Goal: Task Accomplishment & Management: Manage account settings

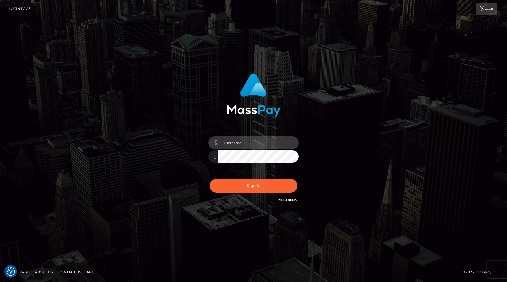
click at [240, 143] on input "text" at bounding box center [258, 143] width 80 height 13
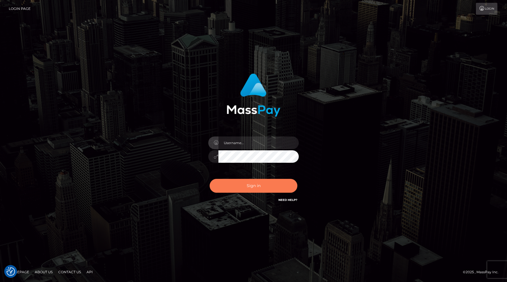
click at [242, 185] on button "Sign in" at bounding box center [254, 186] width 88 height 14
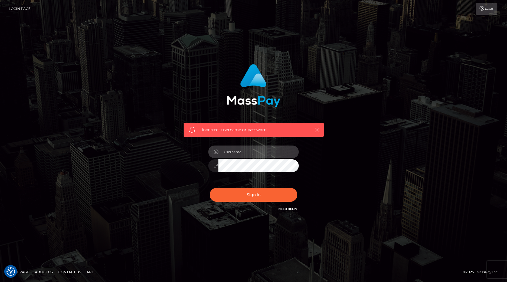
click at [259, 149] on input "text" at bounding box center [258, 152] width 80 height 13
type input "mistresss.electra@gmail.com"
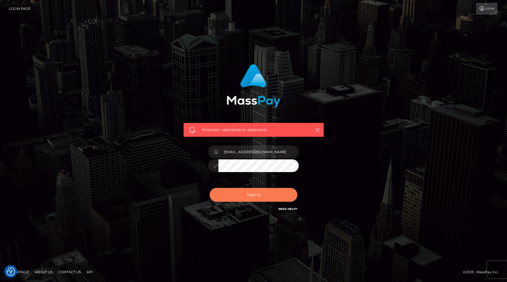
click at [260, 197] on button "Sign in" at bounding box center [254, 195] width 88 height 14
click at [262, 199] on button "Sign in" at bounding box center [254, 195] width 88 height 14
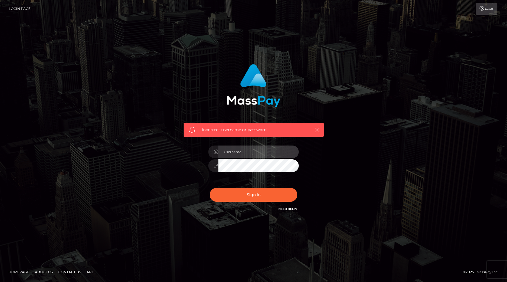
click at [249, 150] on input "text" at bounding box center [258, 152] width 80 height 13
type input "mistresss.electra@gmail.com"
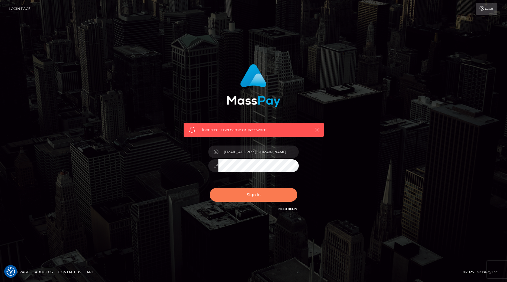
click at [271, 200] on button "Sign in" at bounding box center [254, 195] width 88 height 14
click at [26, 3] on link "Login Page" at bounding box center [20, 9] width 22 height 12
click at [26, 9] on link "Login Page" at bounding box center [20, 9] width 22 height 12
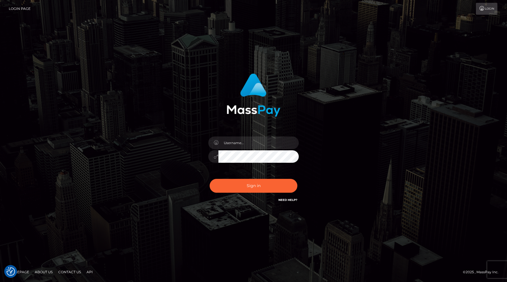
click at [217, 141] on icon at bounding box center [216, 143] width 5 height 5
click at [236, 147] on input "text" at bounding box center [258, 143] width 80 height 13
type input "mistresss.electra@gmail.com"
click at [179, 155] on div "mistresss.electra@gmail.com" at bounding box center [253, 138] width 148 height 138
click at [242, 183] on button "Sign in" at bounding box center [254, 186] width 88 height 14
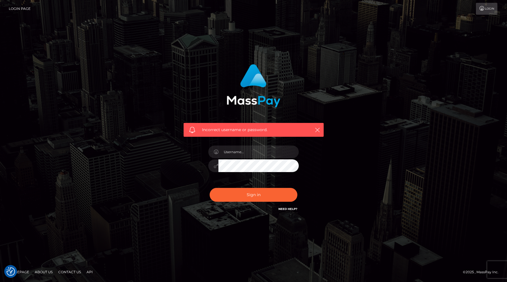
click at [486, 9] on link "Login" at bounding box center [486, 9] width 21 height 12
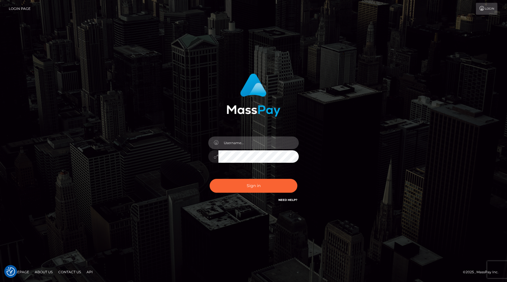
click at [242, 139] on input "text" at bounding box center [258, 143] width 80 height 13
type input "mistresss.electra@gmail.com"
click at [194, 150] on div "[EMAIL_ADDRESS][DOMAIN_NAME]" at bounding box center [253, 138] width 148 height 138
click at [210, 179] on button "Sign in" at bounding box center [254, 186] width 88 height 14
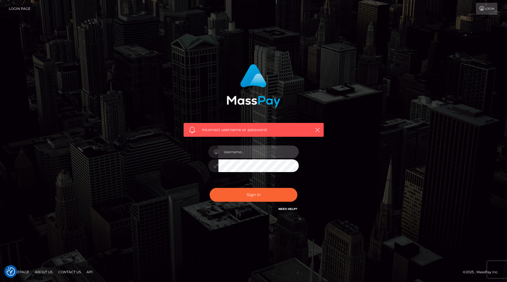
click at [245, 149] on input "text" at bounding box center [258, 152] width 80 height 13
type input "[EMAIL_ADDRESS][DOMAIN_NAME]"
click at [206, 166] on div "[EMAIL_ADDRESS][DOMAIN_NAME]" at bounding box center [253, 162] width 99 height 43
click at [210, 188] on button "Sign in" at bounding box center [254, 195] width 88 height 14
